Goal: Information Seeking & Learning: Learn about a topic

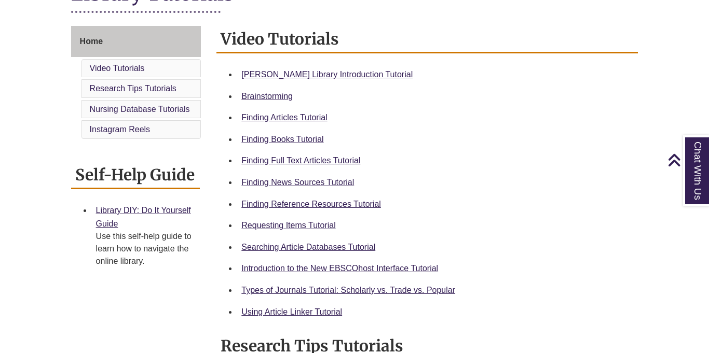
scroll to position [267, 0]
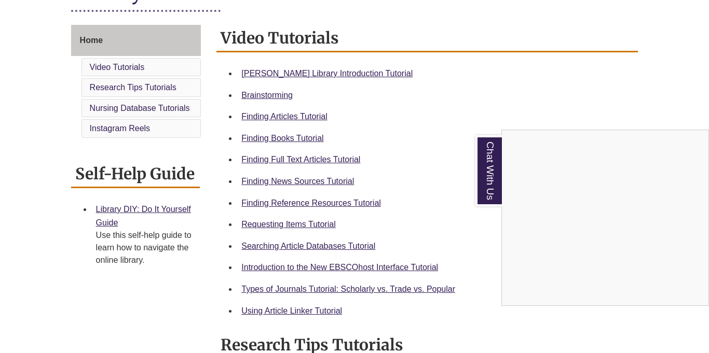
click at [297, 139] on div "Chat With Us" at bounding box center [354, 176] width 709 height 353
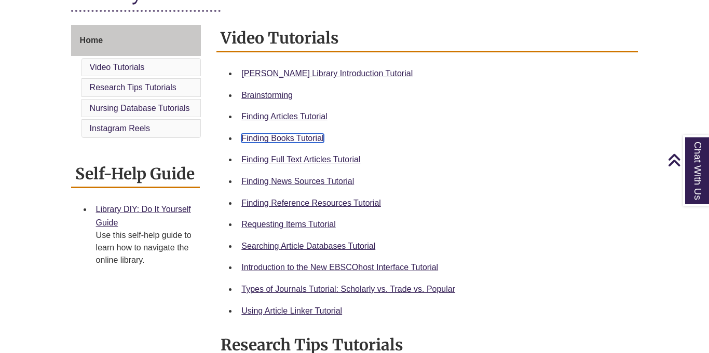
click at [297, 139] on link "Finding Books Tutorial" at bounding box center [282, 138] width 82 height 9
click at [325, 229] on div "Requesting Items Tutorial" at bounding box center [435, 224] width 388 height 13
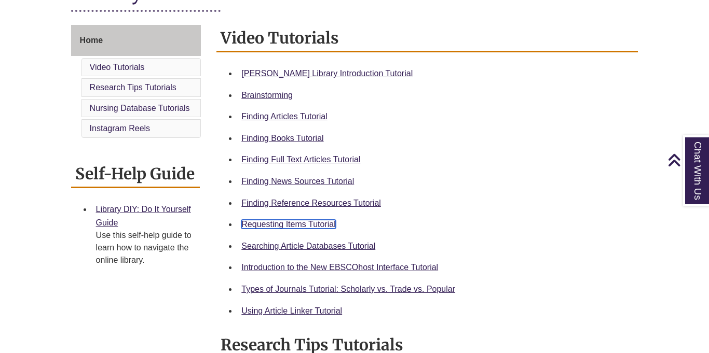
click at [319, 227] on link "Requesting Items Tutorial" at bounding box center [288, 224] width 94 height 9
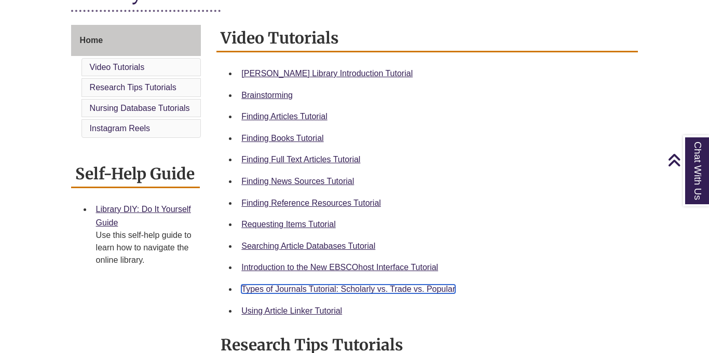
click at [326, 288] on link "Types of Journals Tutorial: Scholarly vs. Trade vs. Popular" at bounding box center [348, 289] width 214 height 9
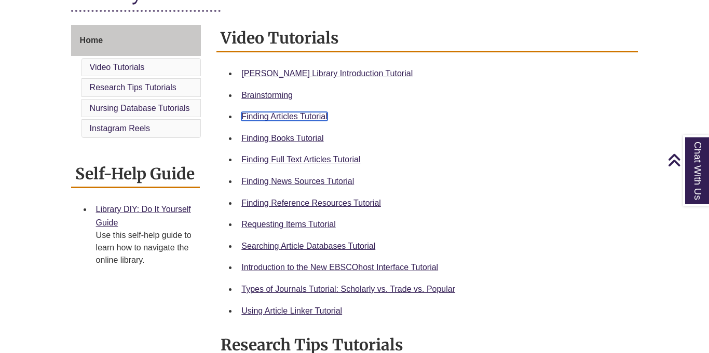
click at [312, 117] on link "Finding Articles Tutorial" at bounding box center [284, 116] width 86 height 9
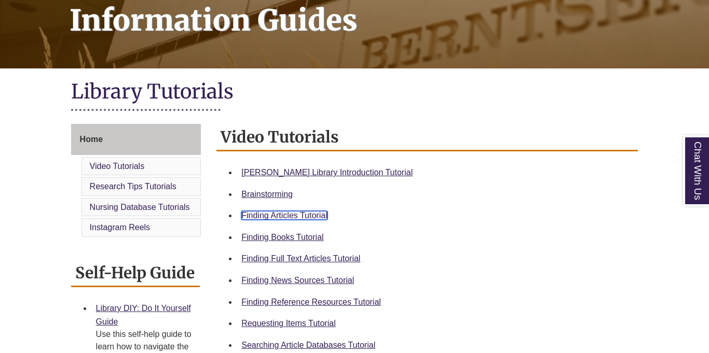
scroll to position [176, 0]
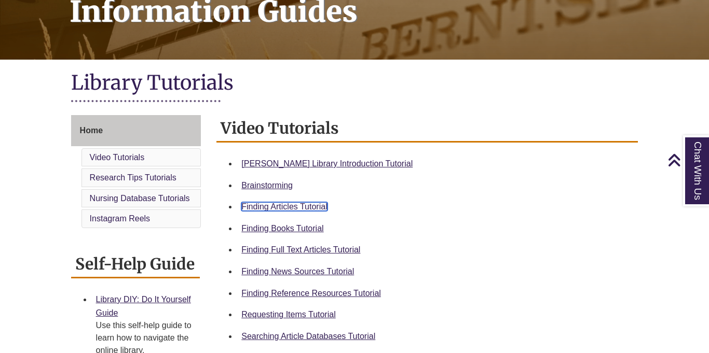
click at [315, 208] on link "Finding Articles Tutorial" at bounding box center [284, 206] width 86 height 9
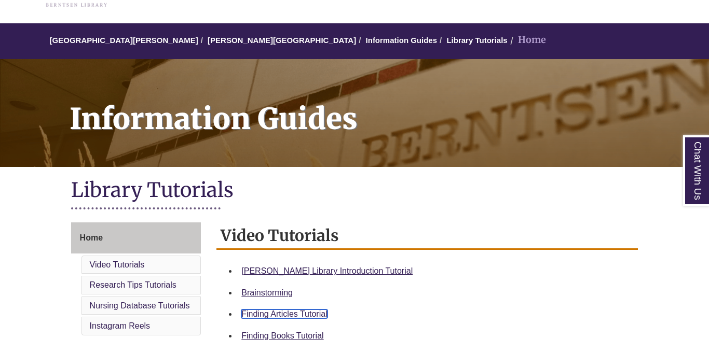
scroll to position [0, 0]
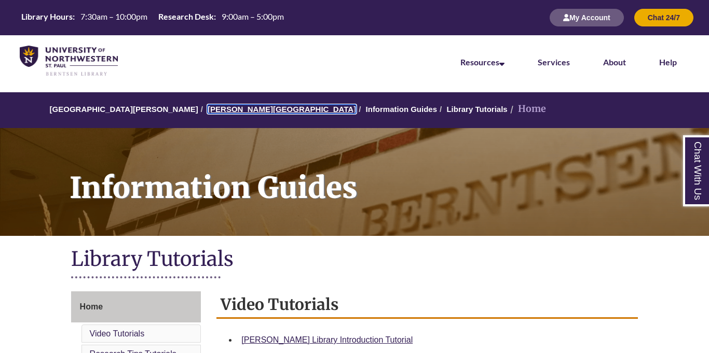
click at [233, 108] on link "[PERSON_NAME][GEOGRAPHIC_DATA]" at bounding box center [281, 109] width 148 height 9
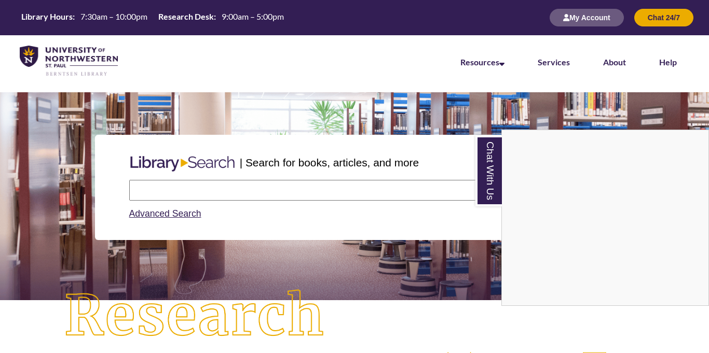
click at [395, 191] on div "Chat With Us" at bounding box center [354, 176] width 709 height 353
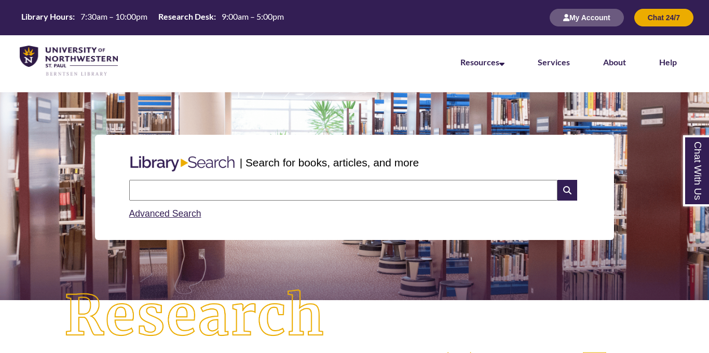
click at [395, 191] on input "text" at bounding box center [343, 190] width 428 height 21
type input "**********"
click at [255, 187] on input "text" at bounding box center [343, 190] width 428 height 21
click at [501, 193] on input "text" at bounding box center [343, 190] width 428 height 21
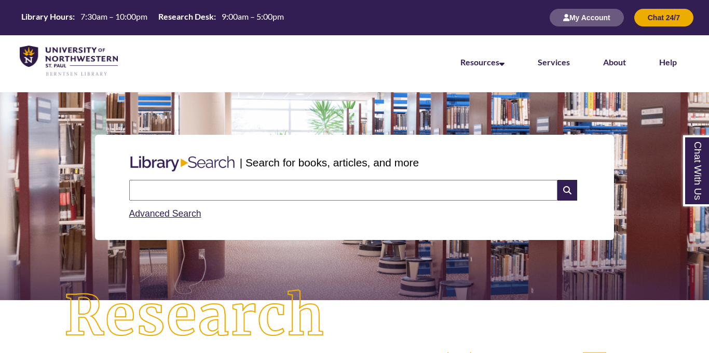
click at [501, 193] on input "text" at bounding box center [343, 190] width 428 height 21
type input "**********"
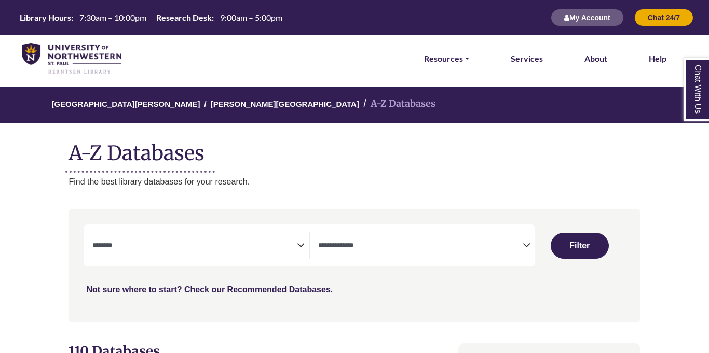
select select "Database Subject Filter"
select select "Database Types Filter"
click at [292, 248] on textarea "Search" at bounding box center [194, 246] width 204 height 8
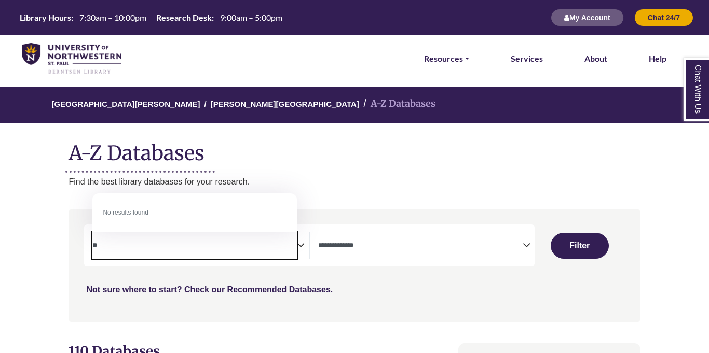
type textarea "*"
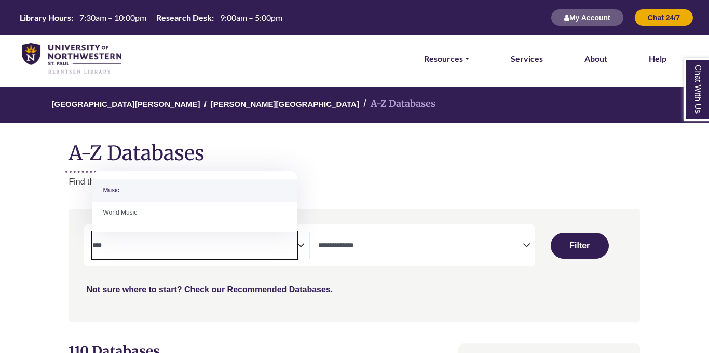
type textarea "****"
select select "*****"
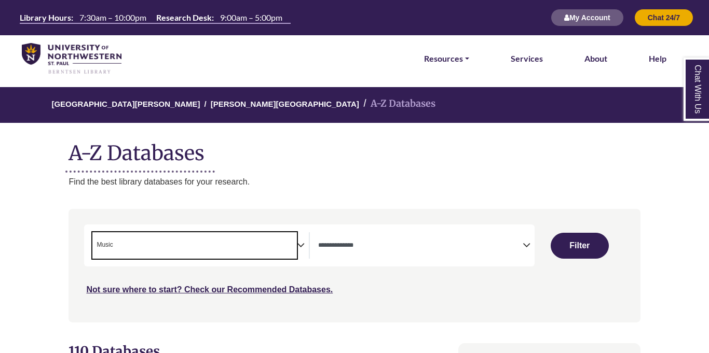
select select "Database Subject Filter"
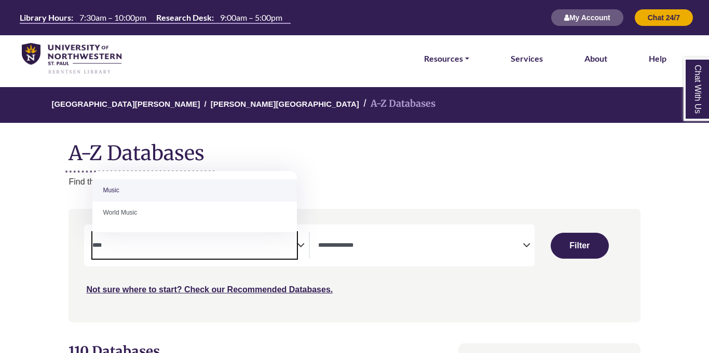
type textarea "*****"
click at [394, 289] on div "Not sure where to start? Check our Recommended Databases." at bounding box center [286, 286] width 405 height 22
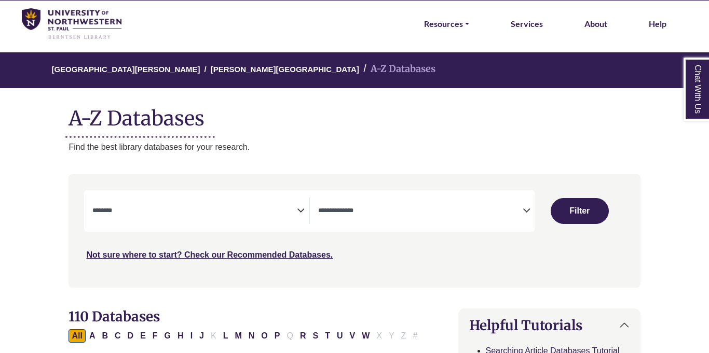
scroll to position [45, 0]
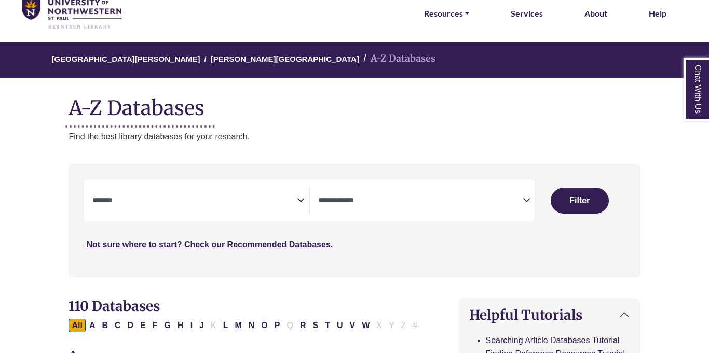
click at [274, 190] on span "Search filters" at bounding box center [194, 200] width 204 height 26
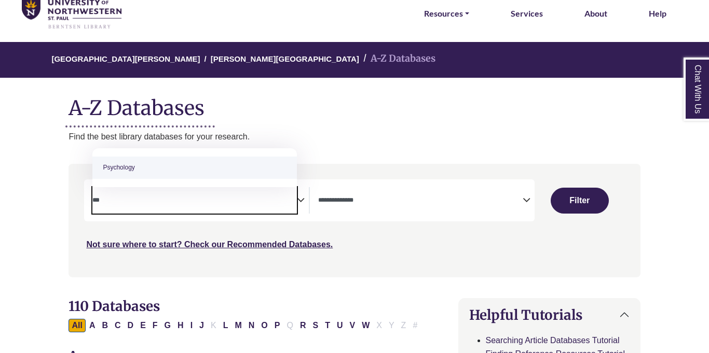
type textarea "***"
select select "*****"
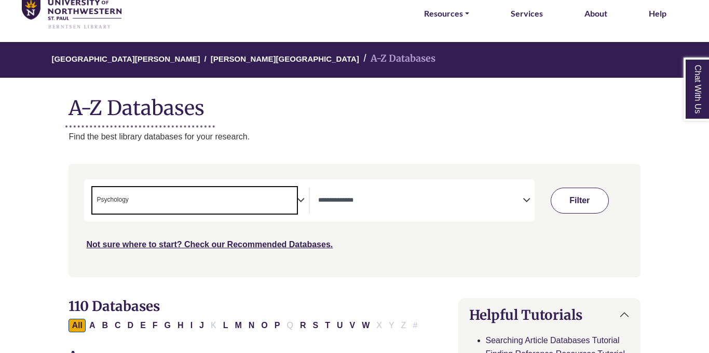
click at [561, 196] on button "Filter" at bounding box center [579, 201] width 58 height 26
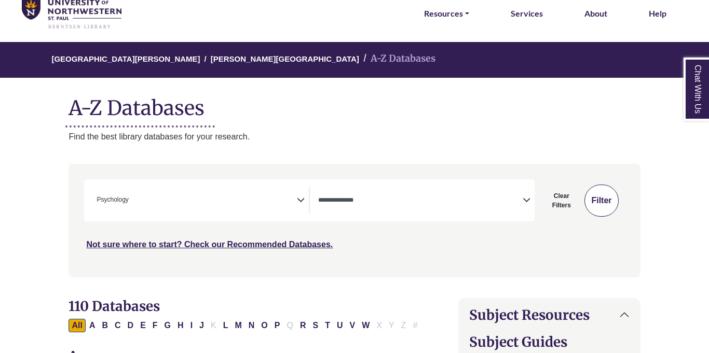
select select "Database Types Filter"
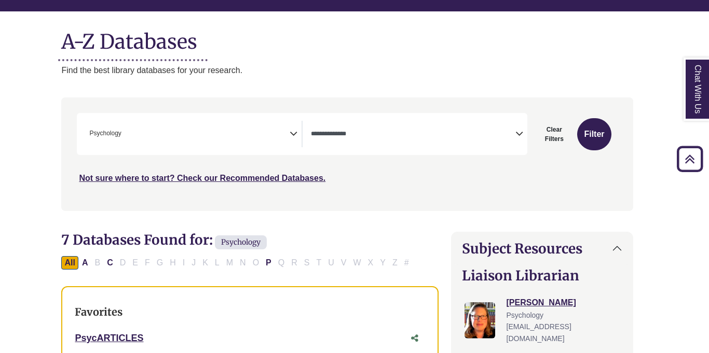
scroll to position [74, 9]
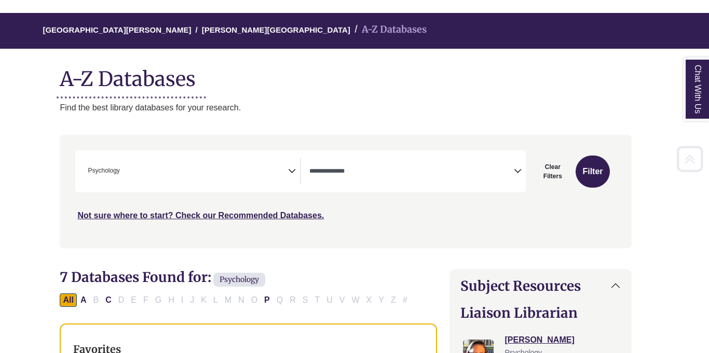
click at [189, 176] on span "× Psychology" at bounding box center [186, 171] width 204 height 26
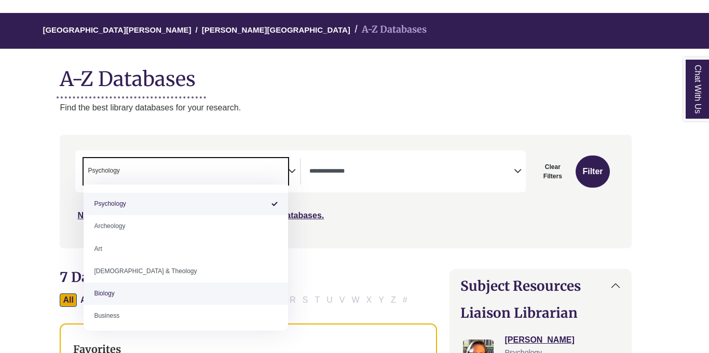
select select "*****"
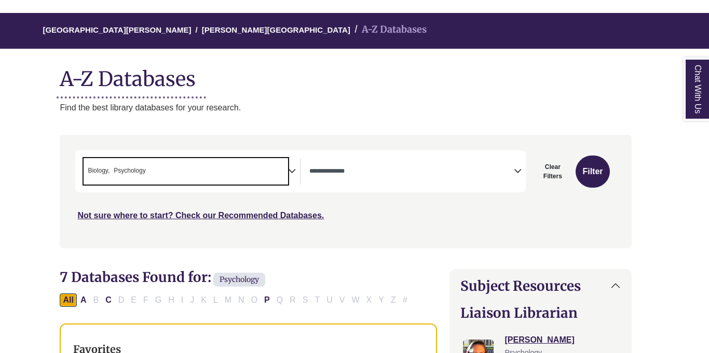
click at [158, 174] on span "× Biology × Psychology" at bounding box center [186, 171] width 204 height 26
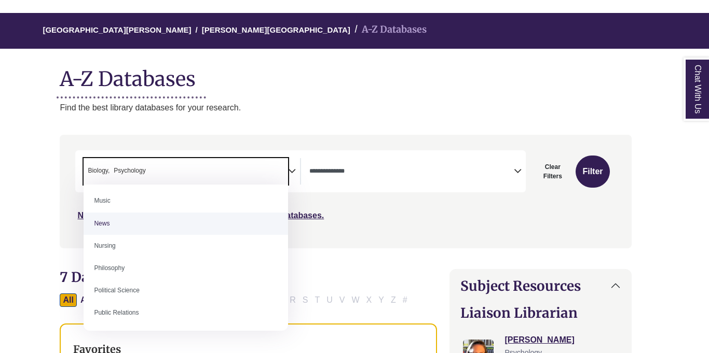
scroll to position [744, 0]
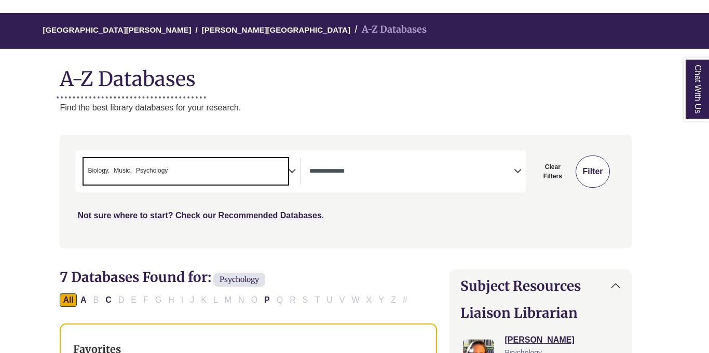
click at [582, 181] on button "Filter" at bounding box center [592, 172] width 34 height 32
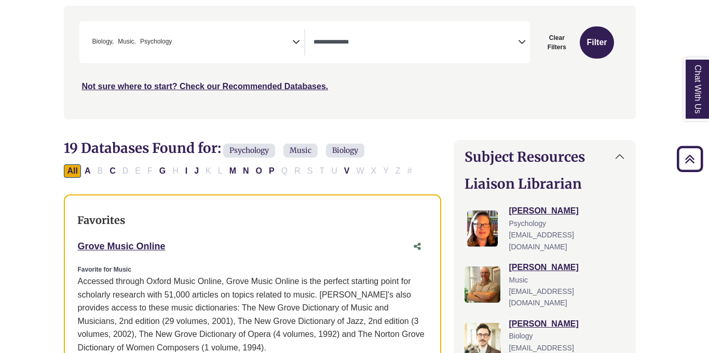
scroll to position [202, 5]
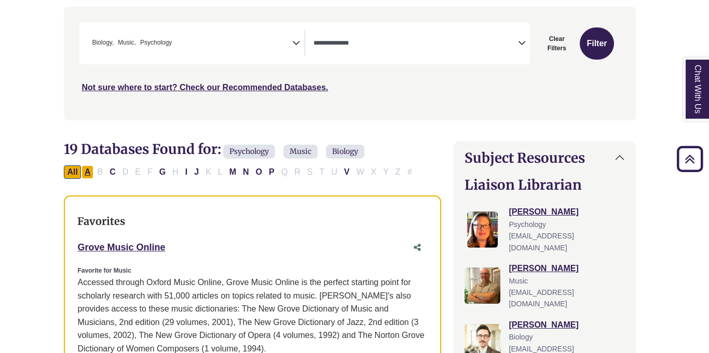
click at [91, 174] on button "A" at bounding box center [87, 171] width 12 height 13
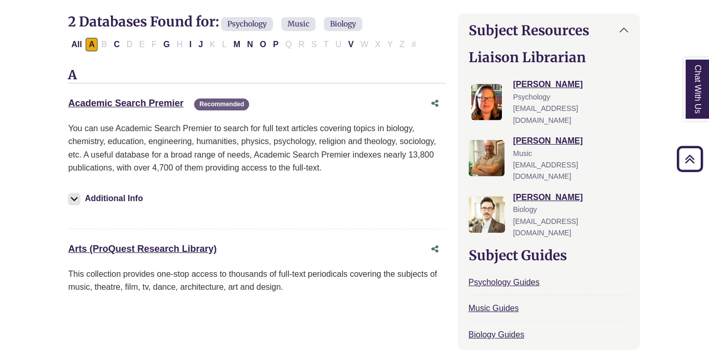
scroll to position [329, 0]
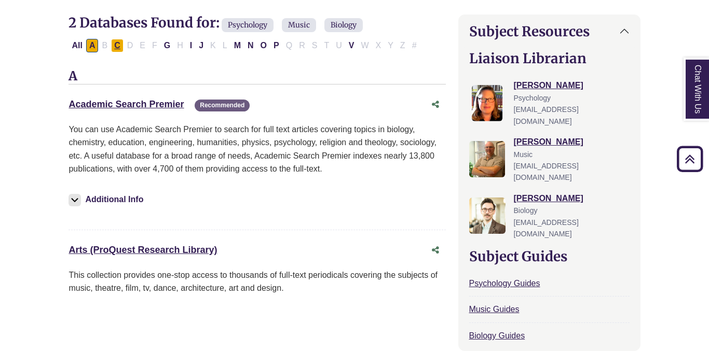
click at [115, 46] on button "C" at bounding box center [117, 45] width 12 height 13
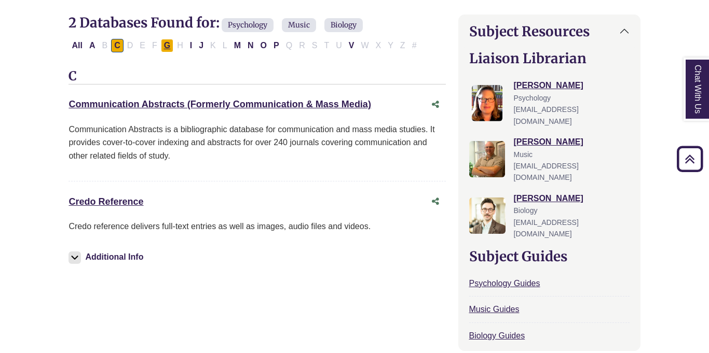
click at [172, 47] on button "G" at bounding box center [167, 45] width 12 height 13
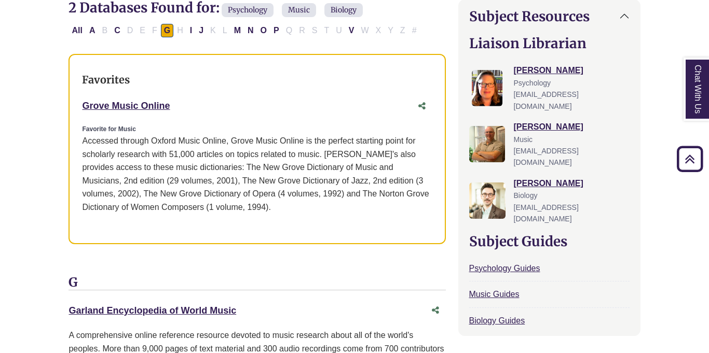
scroll to position [343, 0]
click at [189, 26] on button "I" at bounding box center [191, 30] width 8 height 13
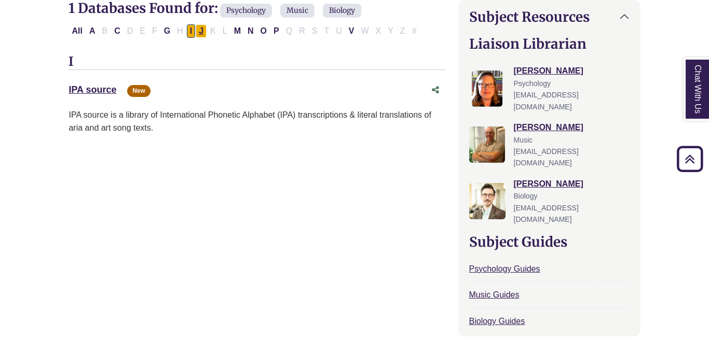
click at [198, 27] on button "J" at bounding box center [201, 30] width 11 height 13
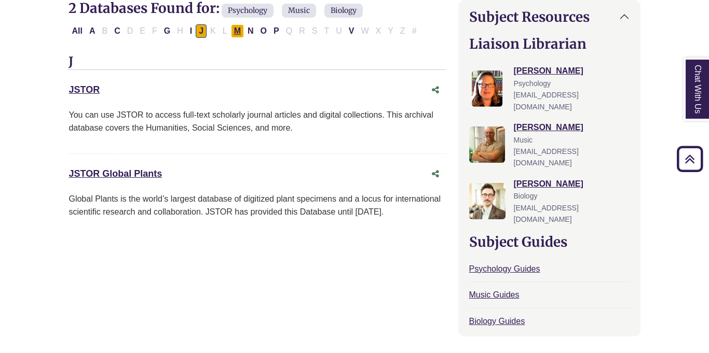
click at [237, 31] on button "M" at bounding box center [237, 30] width 13 height 13
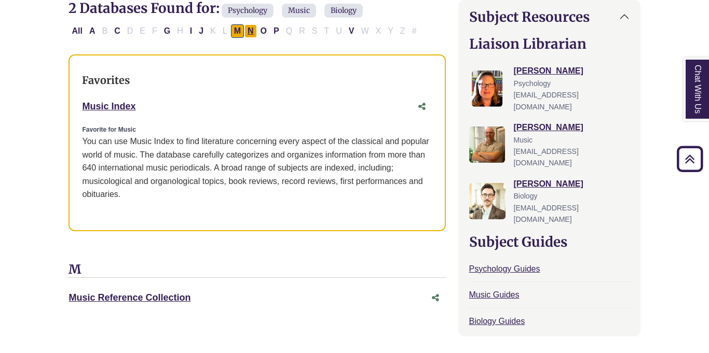
click at [252, 34] on button "N" at bounding box center [250, 30] width 12 height 13
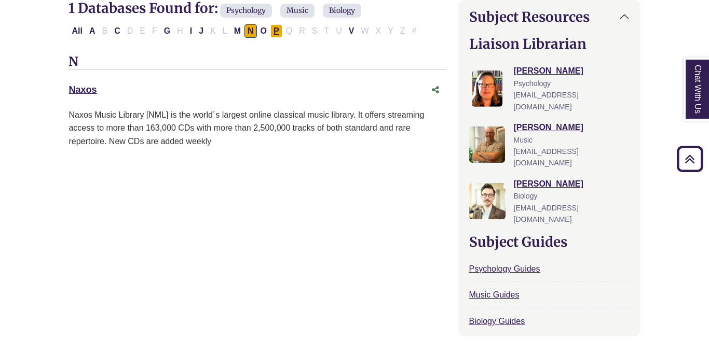
click at [274, 34] on button "P" at bounding box center [276, 30] width 12 height 13
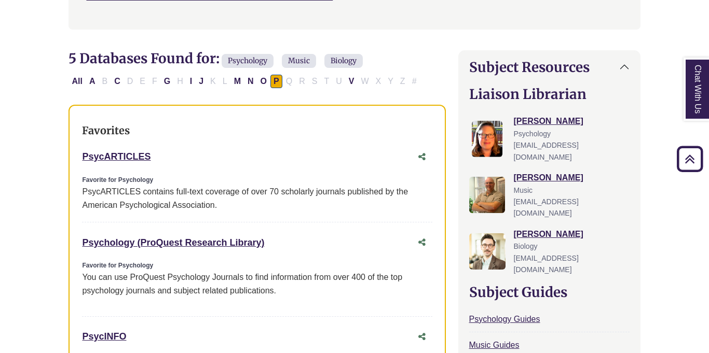
scroll to position [290, 0]
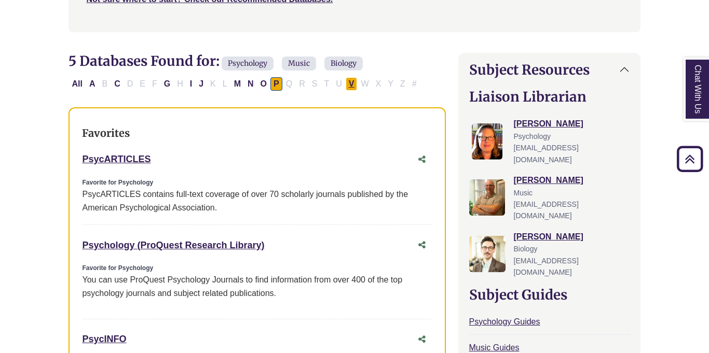
click at [355, 83] on button "V" at bounding box center [351, 83] width 12 height 13
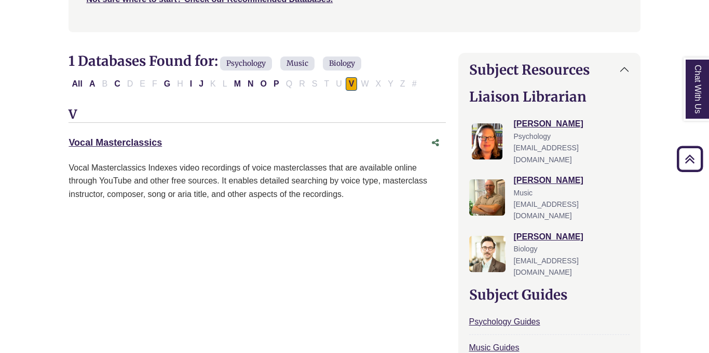
click at [105, 85] on div "All A B C D E F G H I J K L M N O P Q R S T U V W X Y Z #" at bounding box center [244, 83] width 352 height 9
click at [91, 84] on button "A" at bounding box center [92, 83] width 12 height 13
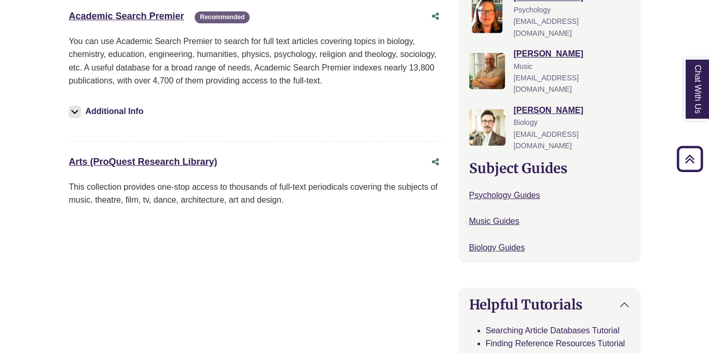
scroll to position [317, 0]
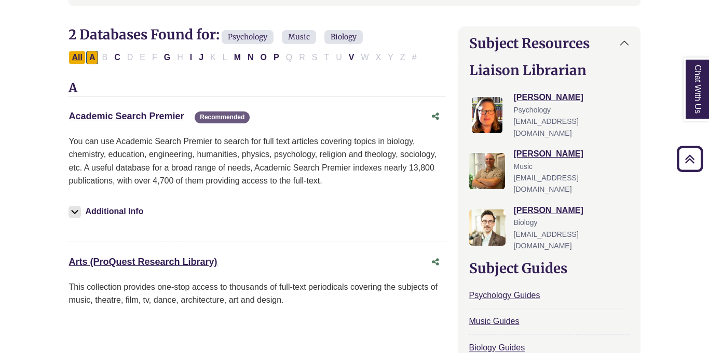
click at [77, 60] on button "All" at bounding box center [76, 57] width 17 height 13
select select "Database Types Filter"
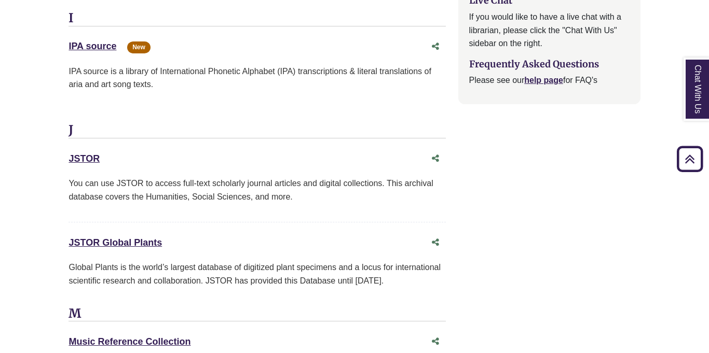
scroll to position [1663, 0]
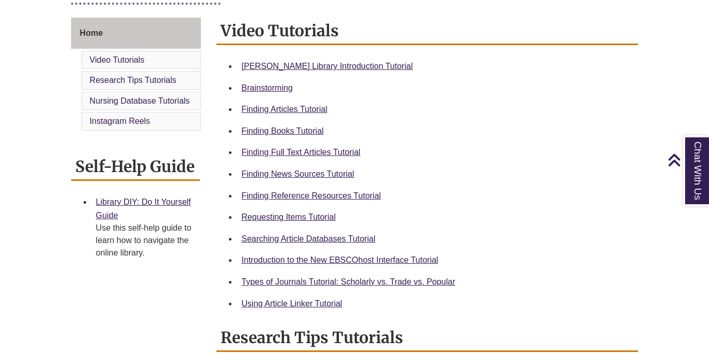
scroll to position [275, 0]
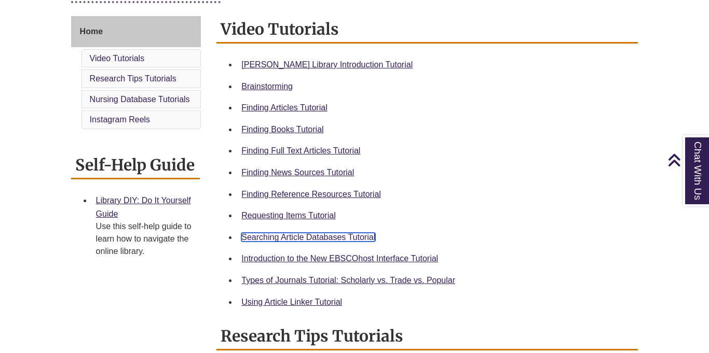
click at [295, 241] on link "Searching Article Databases Tutorial" at bounding box center [308, 237] width 134 height 9
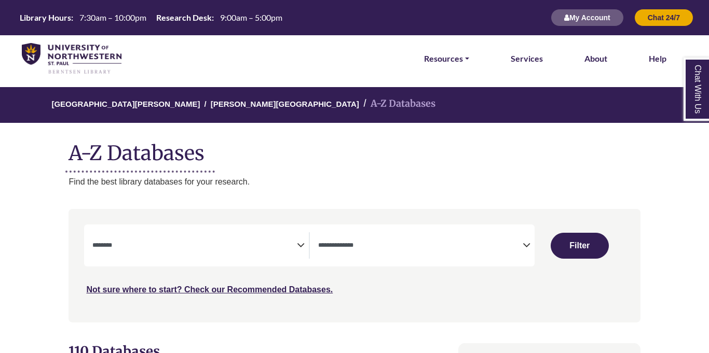
select select "Database Subject Filter"
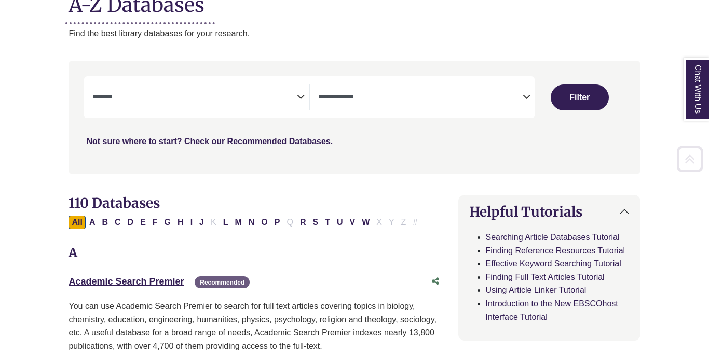
scroll to position [157, 0]
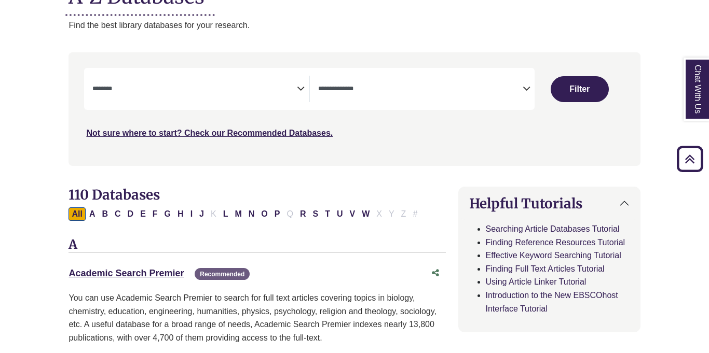
click at [398, 91] on textarea "Search" at bounding box center [420, 90] width 204 height 8
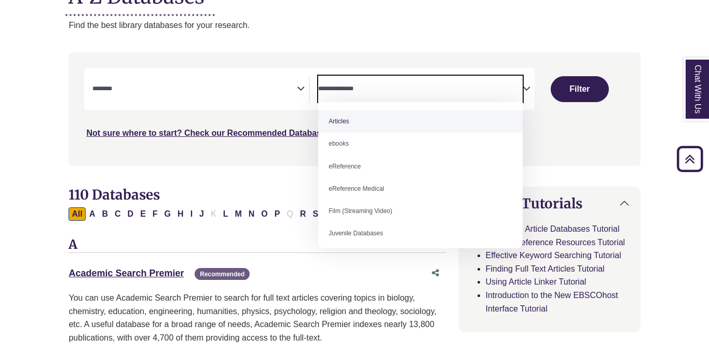
select select "*****"
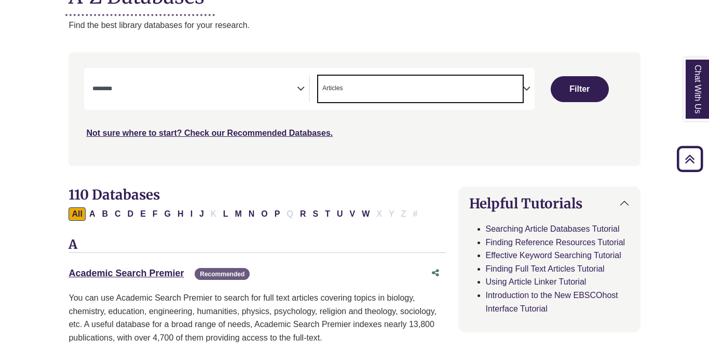
click at [287, 77] on span "Search filters" at bounding box center [194, 89] width 204 height 26
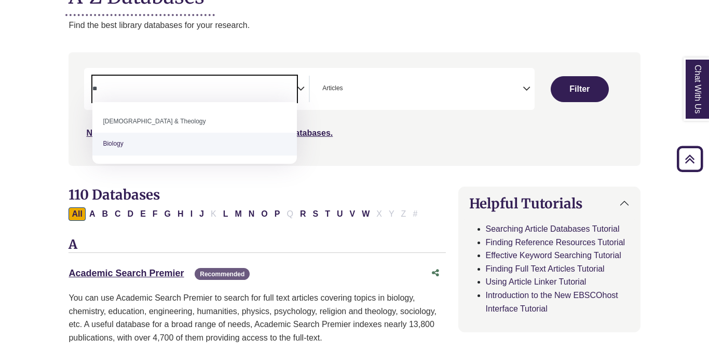
type textarea "*"
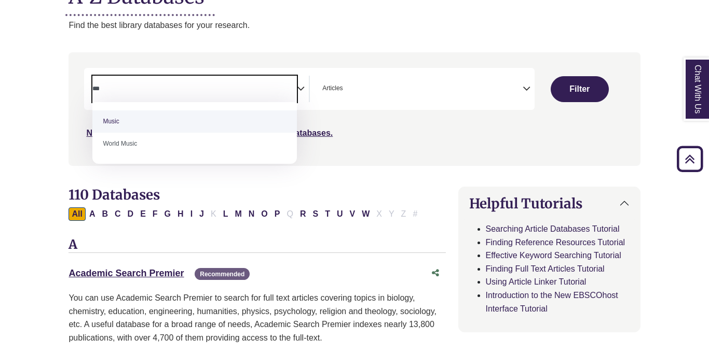
type textarea "***"
select select "*****"
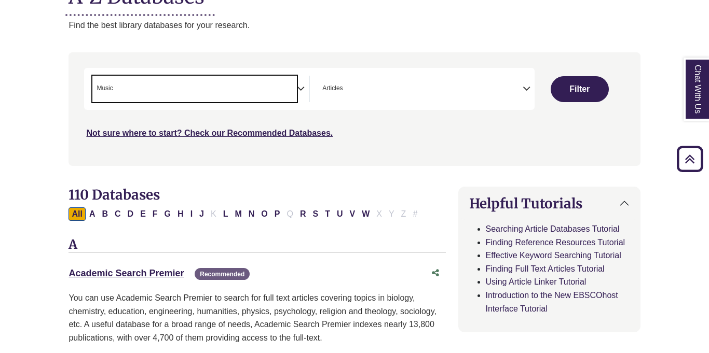
scroll to position [332, 0]
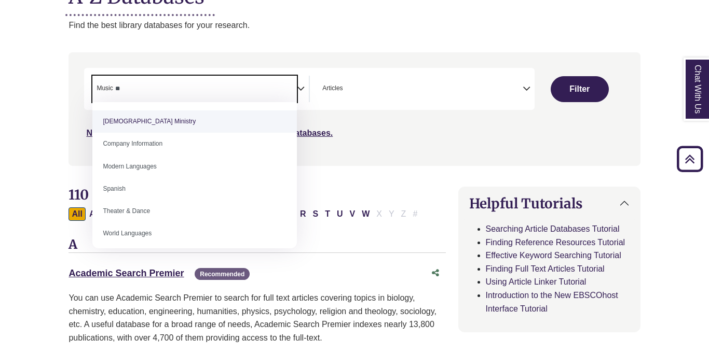
type textarea "*"
select select "Database Subject Filter"
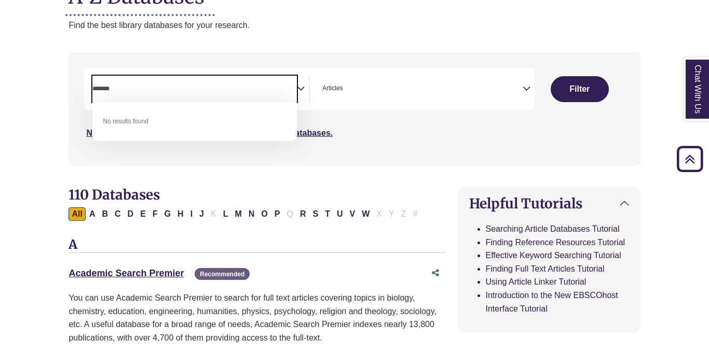
type textarea "******"
click at [416, 154] on div "Search filters" at bounding box center [354, 109] width 559 height 105
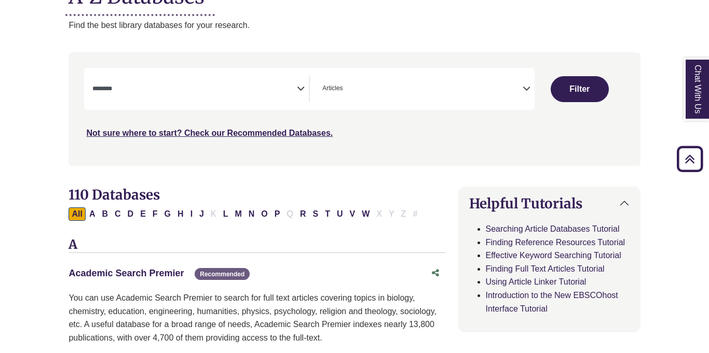
click at [139, 276] on link "Academic Search Premier This link opens in a new window" at bounding box center [125, 273] width 115 height 10
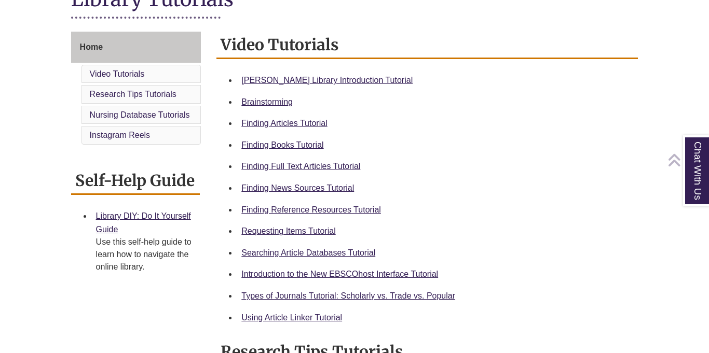
scroll to position [262, 0]
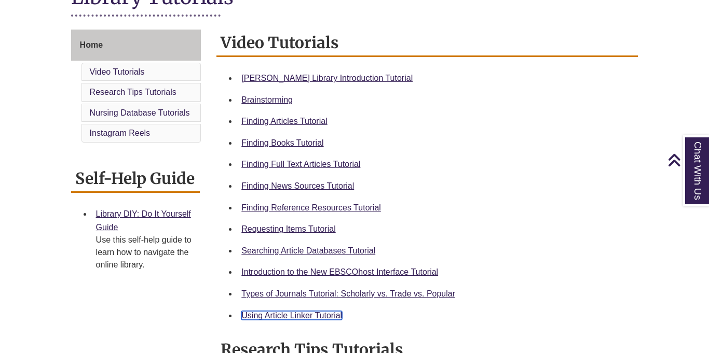
click at [323, 315] on link "Using Article Linker Tutorial" at bounding box center [291, 315] width 101 height 9
